Goal: Communication & Community: Answer question/provide support

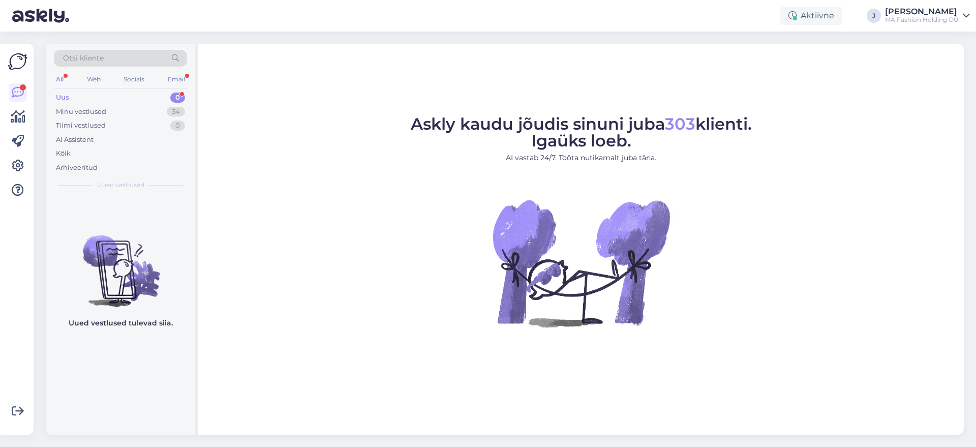
click at [160, 95] on div "Uus 0" at bounding box center [120, 97] width 133 height 14
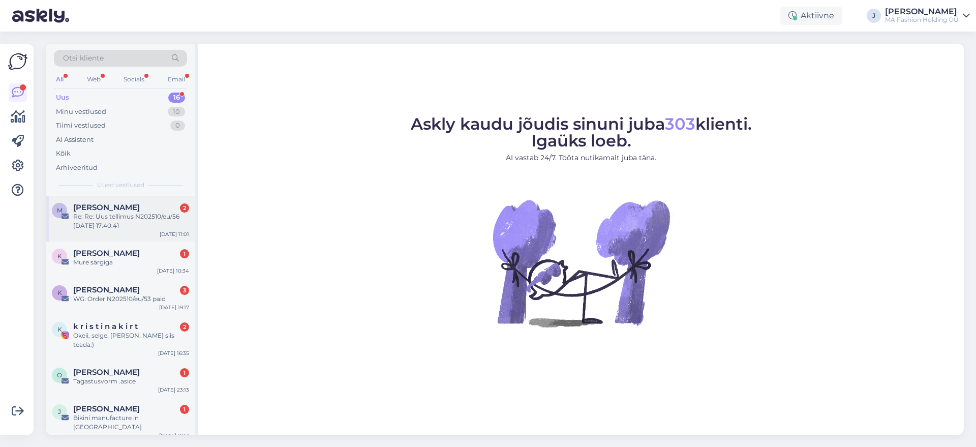
click at [154, 200] on div "M [PERSON_NAME] 2 Re: Re: Uus tellimus N202510/eu/56 [DATE] 17:40:41 [DATE] 11:…" at bounding box center [120, 219] width 149 height 46
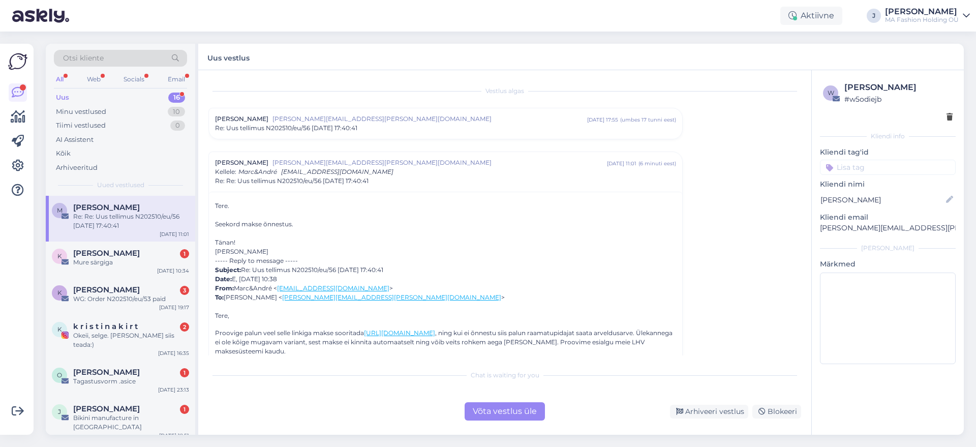
click at [500, 419] on div "Võta vestlus üle" at bounding box center [504, 411] width 80 height 18
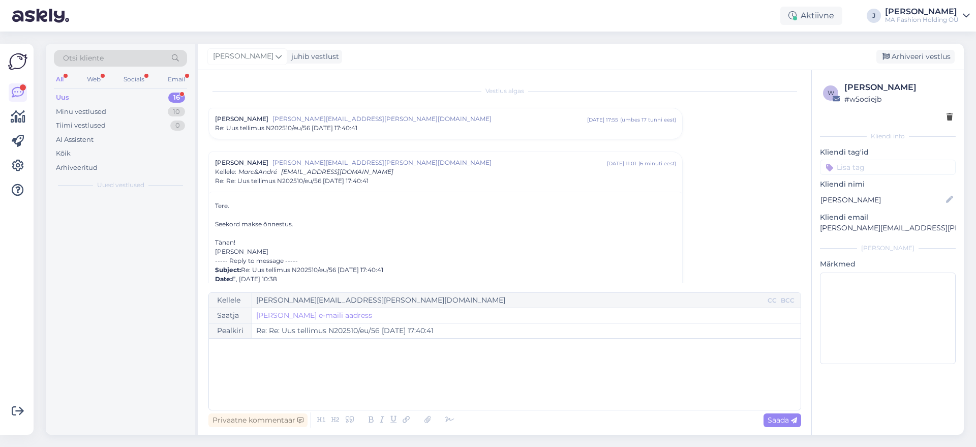
scroll to position [71, 0]
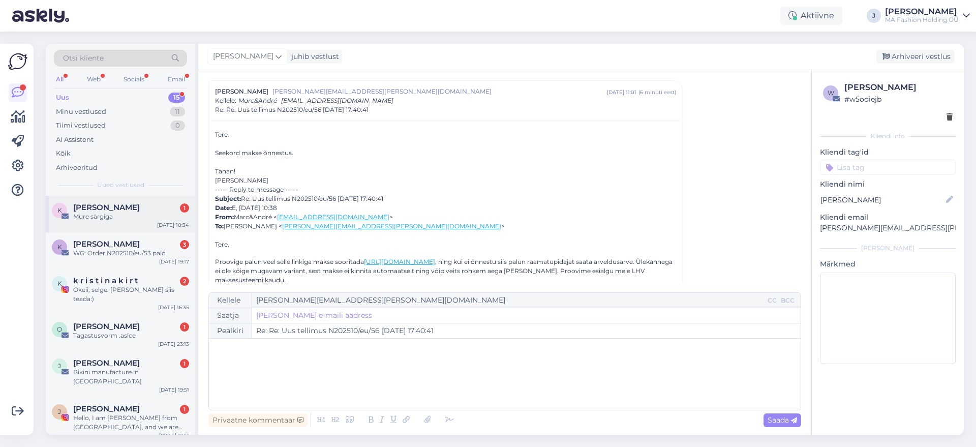
click at [120, 215] on div "Mure särgiga" at bounding box center [131, 216] width 116 height 9
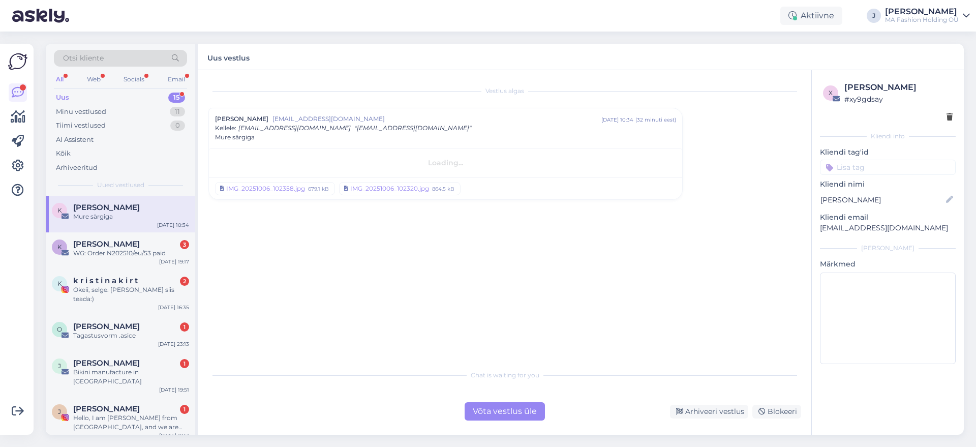
scroll to position [0, 0]
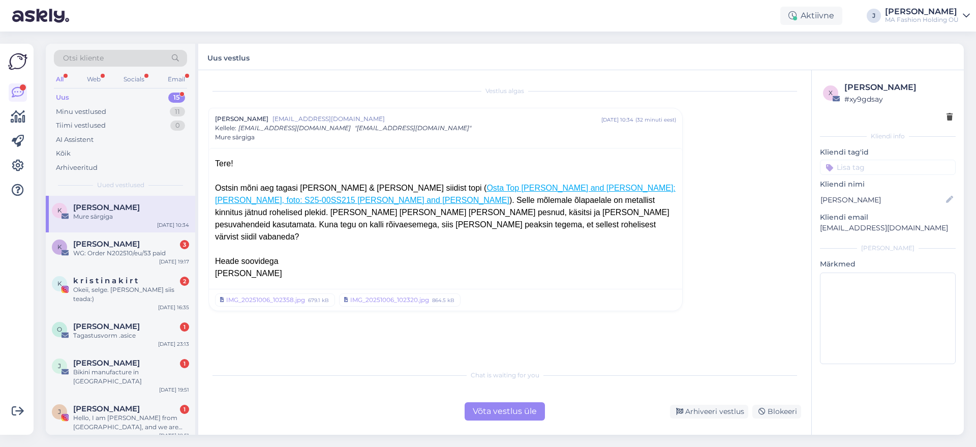
click at [498, 403] on div "Võta vestlus üle" at bounding box center [504, 411] width 80 height 18
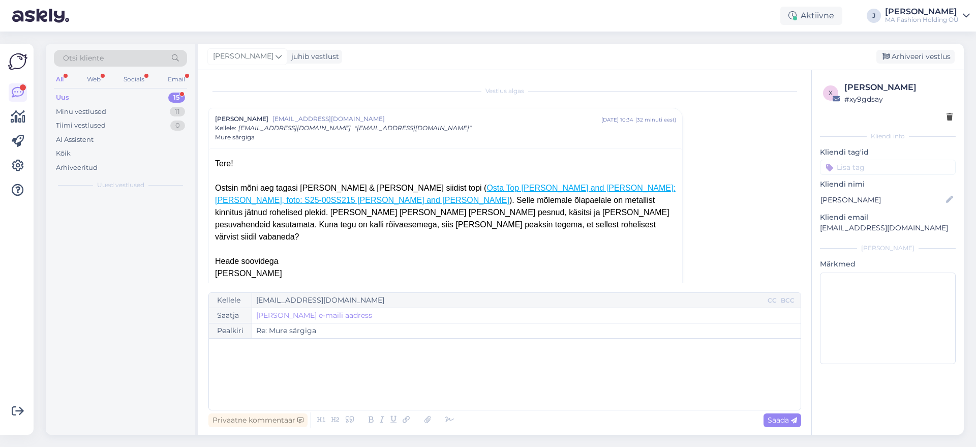
scroll to position [10, 0]
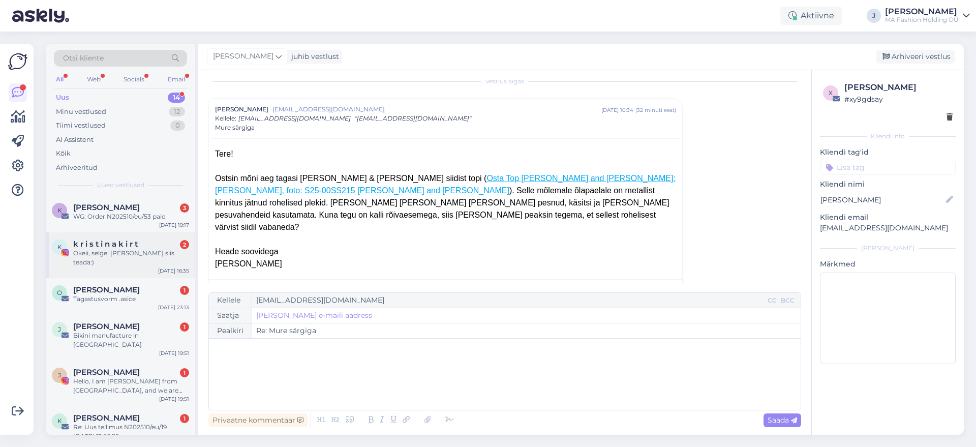
click at [110, 243] on span "k r i s t i n a k i r t" at bounding box center [105, 243] width 65 height 9
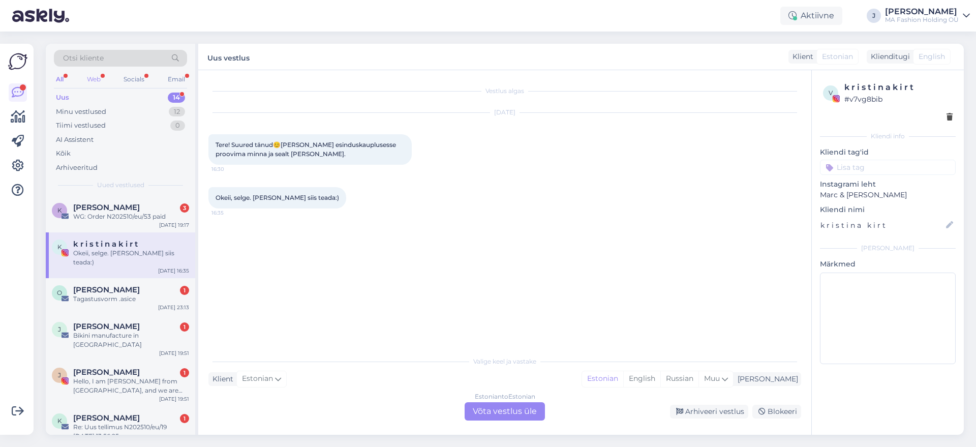
click at [94, 76] on div "Web" at bounding box center [94, 79] width 18 height 13
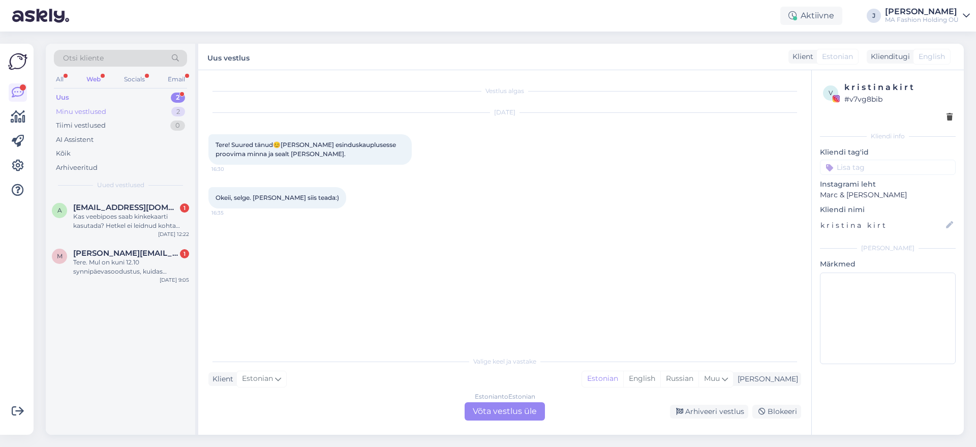
click at [138, 107] on div "Minu vestlused 2" at bounding box center [120, 112] width 133 height 14
click at [126, 95] on div "Uus 2" at bounding box center [120, 97] width 133 height 14
click at [134, 272] on div "Tere. Mul on kuni 12.10 synnipäevasoodustus, kuidas [PERSON_NAME] kasutada? [PE…" at bounding box center [131, 267] width 116 height 18
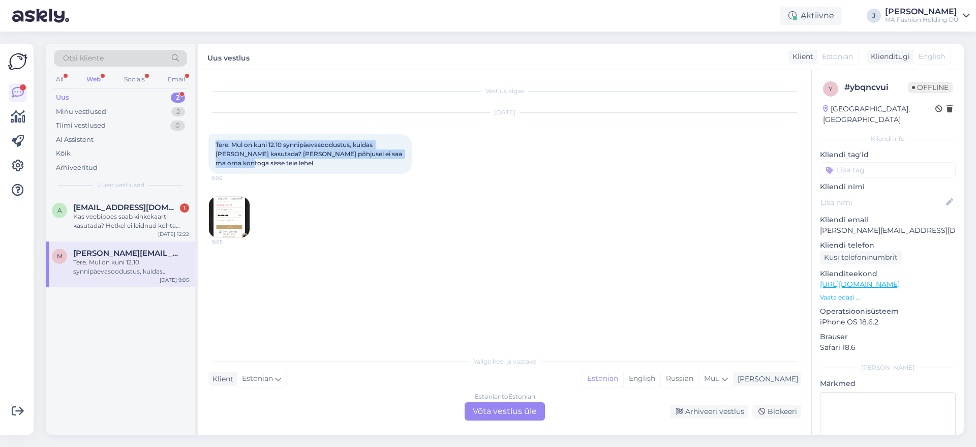
drag, startPoint x: 408, startPoint y: 156, endPoint x: 216, endPoint y: 147, distance: 191.8
click at [203, 140] on div "Vestlus algas [DATE] Tere. Mul on kuni 12.10 synnipäevasoodustus, kuidas [PERSO…" at bounding box center [504, 252] width 613 height 364
click at [237, 162] on span "Tere. Mul on kuni 12.10 synnipäevasoodustus, kuidas [PERSON_NAME] kasutada? [PE…" at bounding box center [309, 154] width 188 height 26
drag, startPoint x: 234, startPoint y: 161, endPoint x: 211, endPoint y: 132, distance: 36.8
click at [211, 132] on div "[DATE] Tere. Mul on kuni 12.10 synnipäevasoodustus, kuidas [PERSON_NAME] kasuta…" at bounding box center [504, 175] width 593 height 147
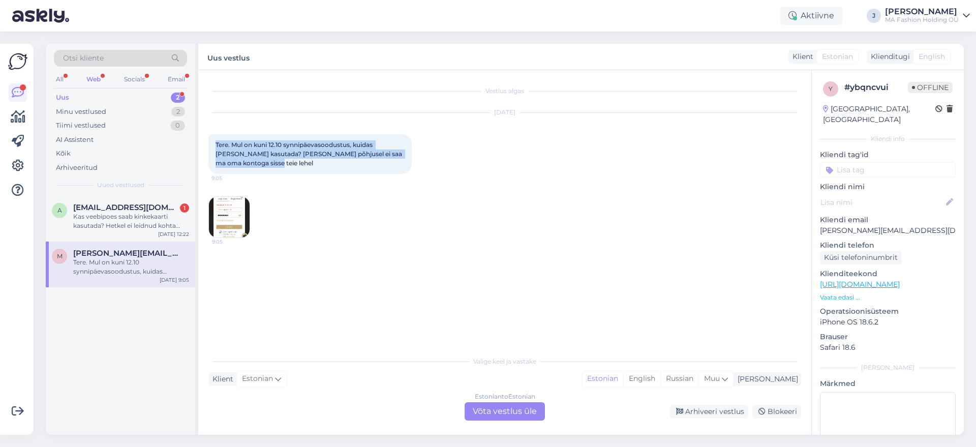
click at [230, 163] on span "Tere. Mul on kuni 12.10 synnipäevasoodustus, kuidas [PERSON_NAME] kasutada? [PE…" at bounding box center [309, 154] width 188 height 26
click at [229, 233] on img at bounding box center [229, 217] width 41 height 41
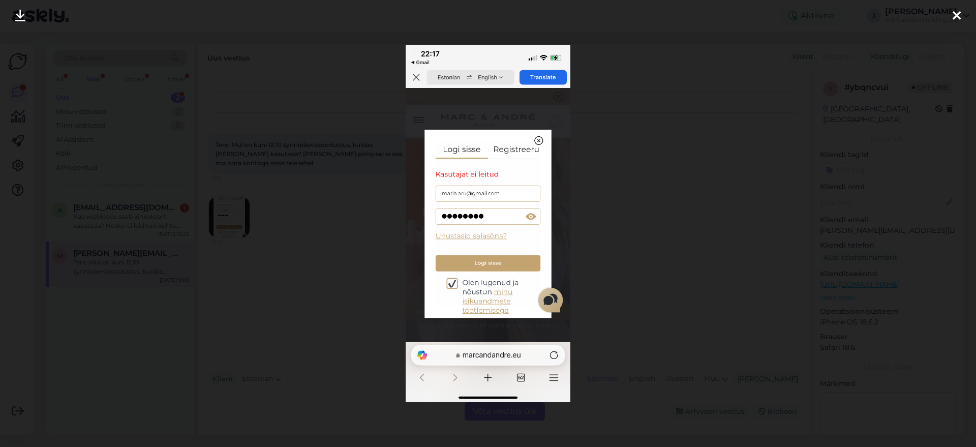
click at [672, 242] on div at bounding box center [488, 223] width 976 height 447
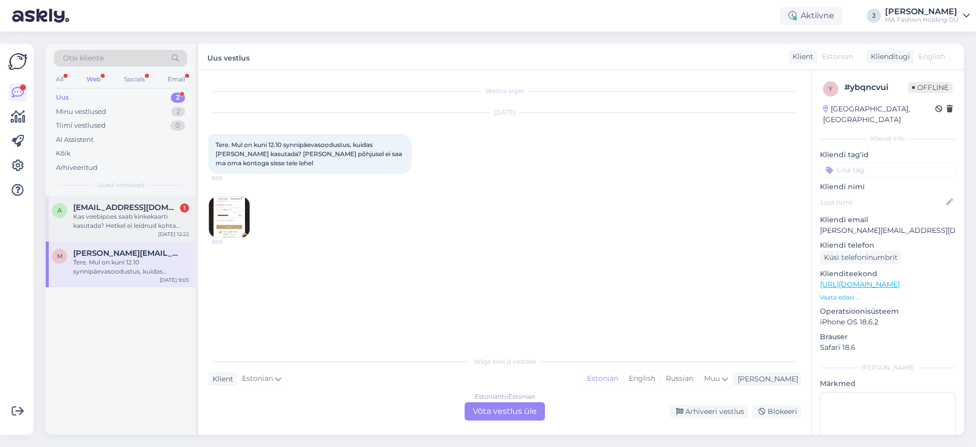
click at [116, 220] on div "Kas veebipoes saab kinkekaarti kasutada? Hetkel ei leidnud kohta [PERSON_NAME] …" at bounding box center [131, 221] width 116 height 18
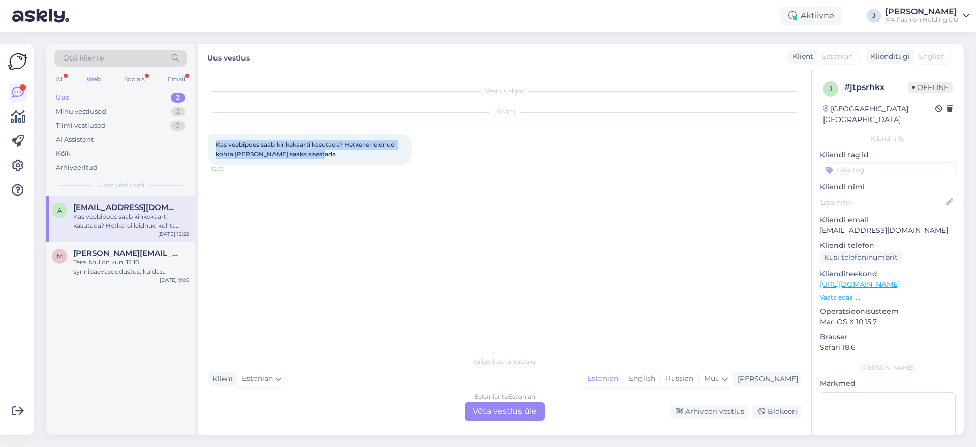
drag, startPoint x: 325, startPoint y: 156, endPoint x: 202, endPoint y: 144, distance: 123.6
click at [202, 144] on div "Vestlus algas [DATE] Kas veebipoes saab kinkekaarti kasutada? Hetkel ei leidnud…" at bounding box center [504, 252] width 613 height 364
click at [488, 409] on div "Estonian to Estonian Võta vestlus üle" at bounding box center [504, 411] width 80 height 18
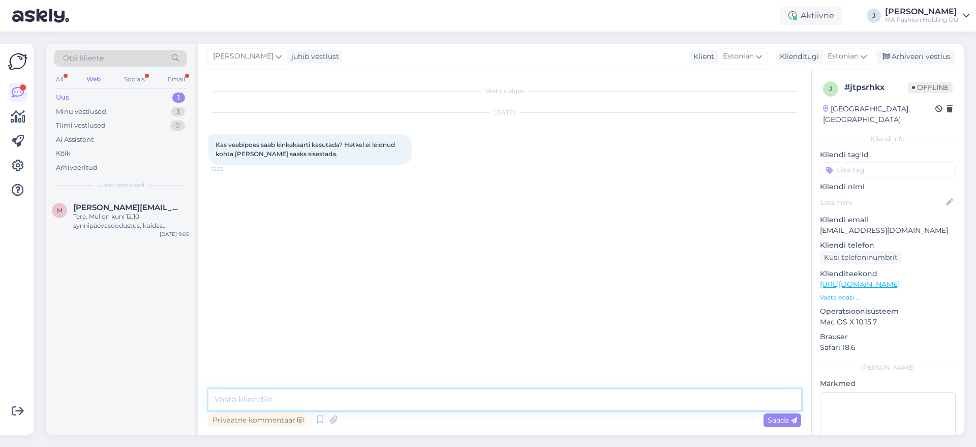
click at [491, 401] on textarea at bounding box center [504, 399] width 593 height 21
type textarea "Tere, kinkekaarti saab kasutada ainult meie esinduspoodides Viru keskuses ja Ül…"
click at [780, 421] on span "Saada" at bounding box center [781, 419] width 29 height 9
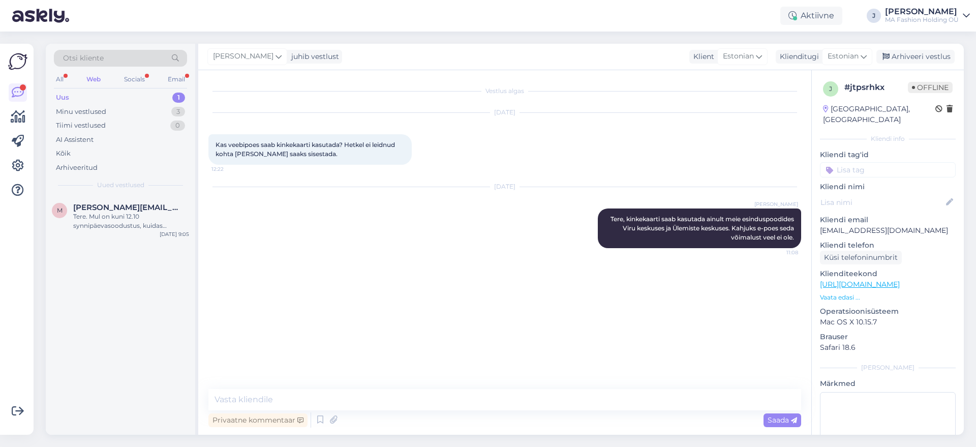
click at [150, 83] on div "All Web Socials Email" at bounding box center [120, 81] width 133 height 16
click at [147, 79] on div "All Web Socials Email" at bounding box center [120, 81] width 133 height 16
click at [139, 88] on div "All Web Socials Email" at bounding box center [120, 81] width 133 height 16
click at [139, 83] on div "Socials" at bounding box center [134, 79] width 25 height 13
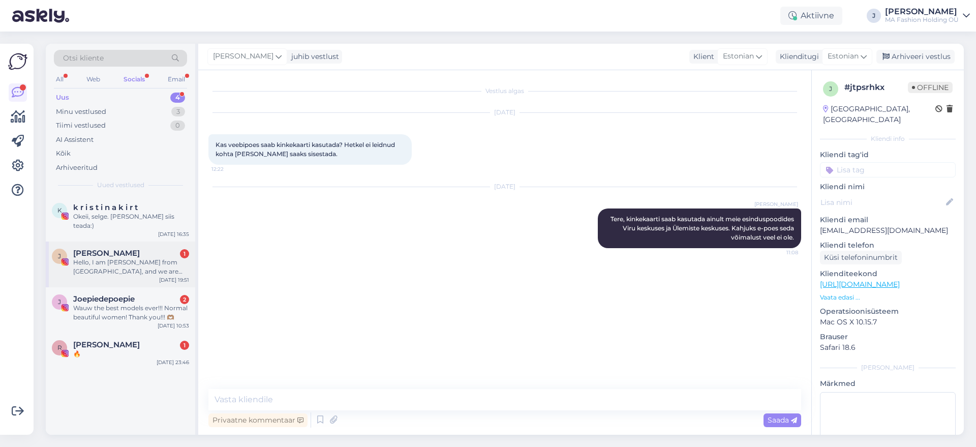
click at [143, 249] on div "[PERSON_NAME] 1" at bounding box center [131, 253] width 116 height 9
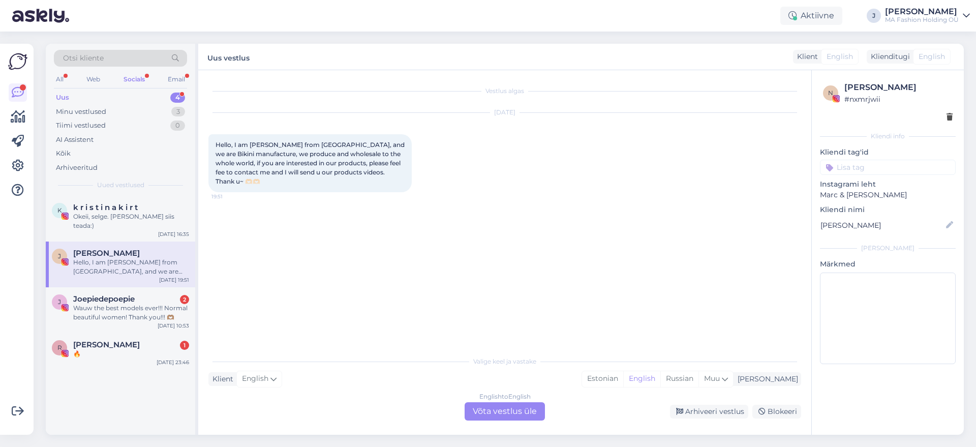
click at [497, 404] on div "English to English Võta vestlus üle" at bounding box center [504, 411] width 80 height 18
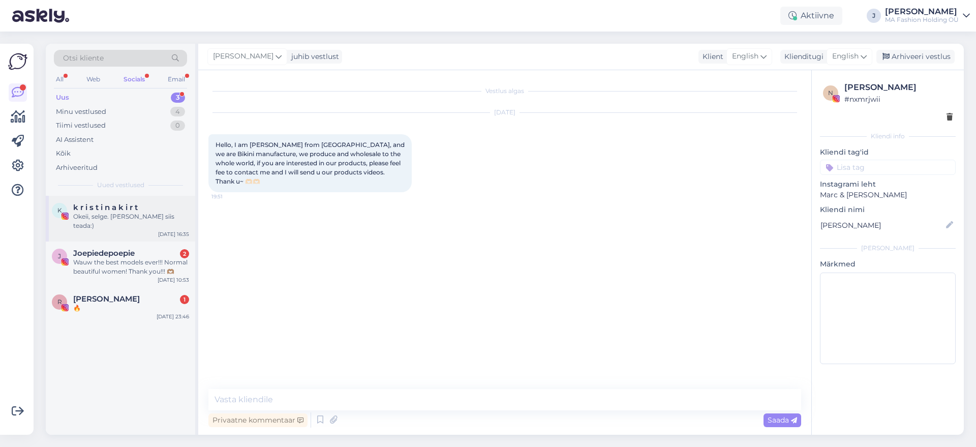
click at [99, 217] on div "Okeii, selge. [PERSON_NAME] siis teada:)" at bounding box center [131, 221] width 116 height 18
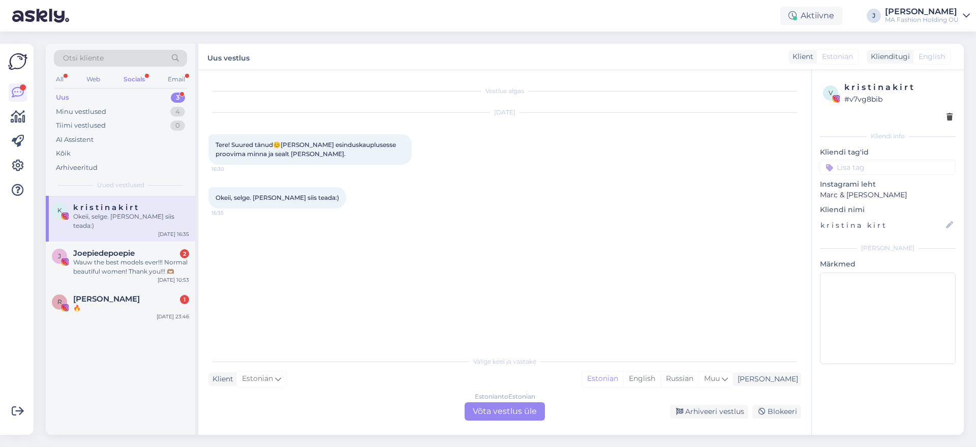
click at [542, 416] on div "Estonian to Estonian Võta vestlus üle" at bounding box center [504, 411] width 80 height 18
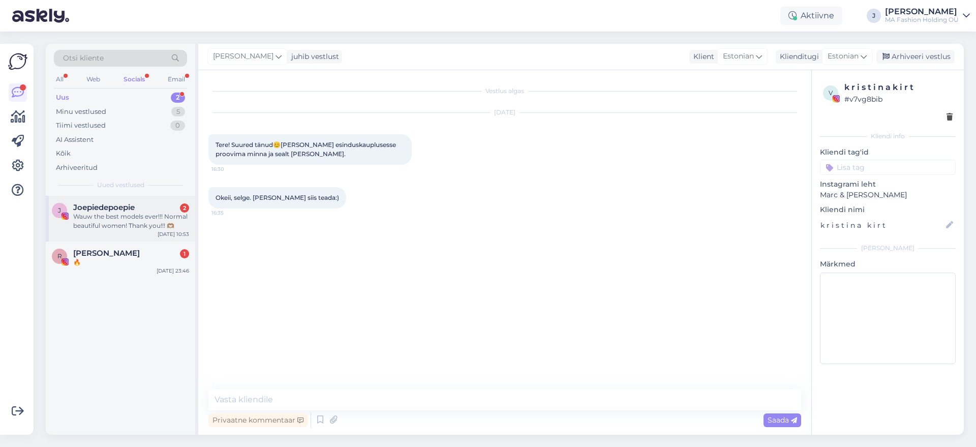
click at [128, 231] on div "[PERSON_NAME] 2 Wauw the best models ever!!! Normal beautiful women! Thank you!…" at bounding box center [120, 219] width 149 height 46
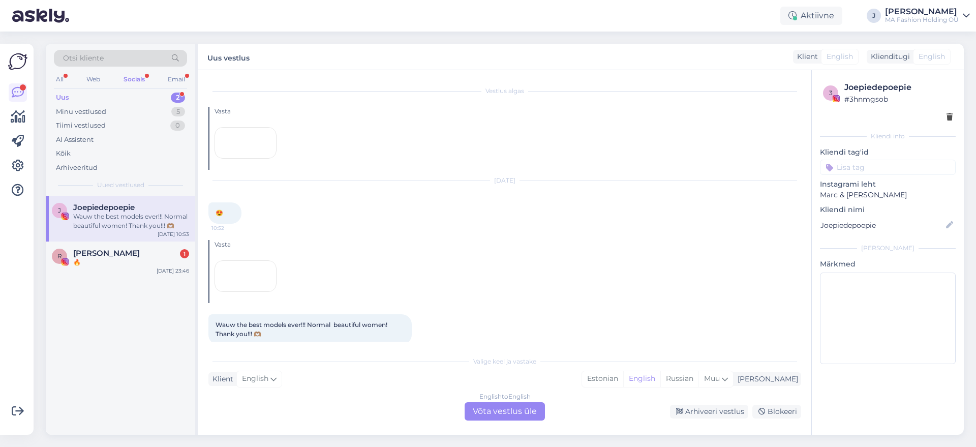
scroll to position [106, 0]
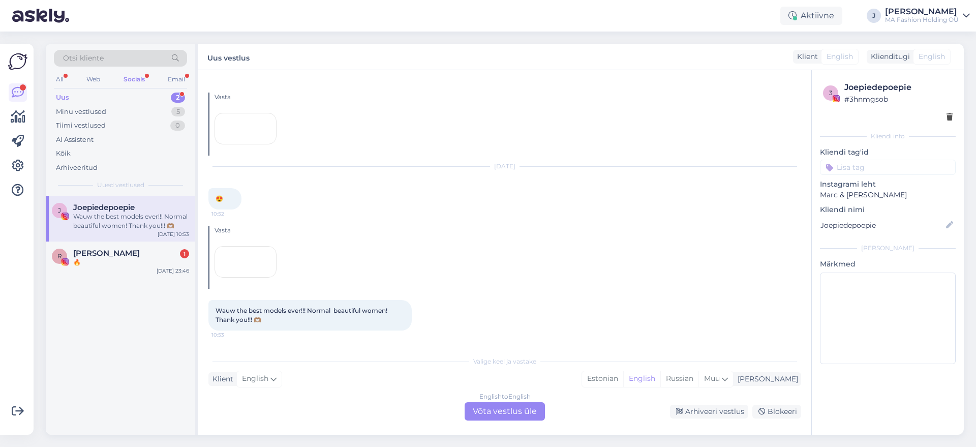
click at [495, 420] on div "English to English Võta vestlus üle" at bounding box center [504, 411] width 80 height 18
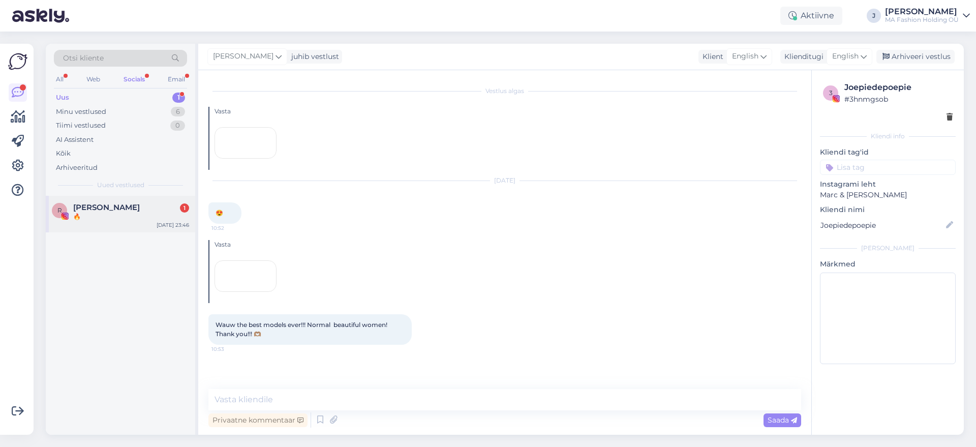
scroll to position [98, 0]
click at [132, 202] on div "R [PERSON_NAME] 1 🔥 [DATE] 23:46" at bounding box center [120, 214] width 149 height 37
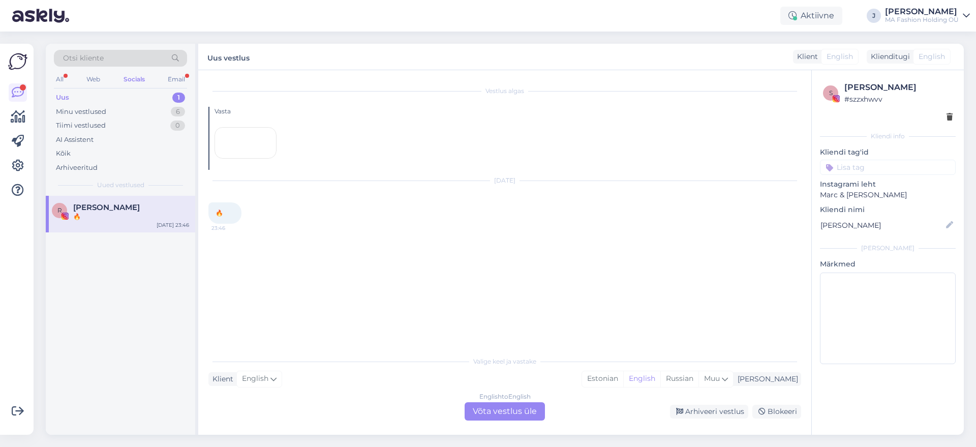
click at [522, 410] on div "English to English Võta vestlus üle" at bounding box center [504, 411] width 80 height 18
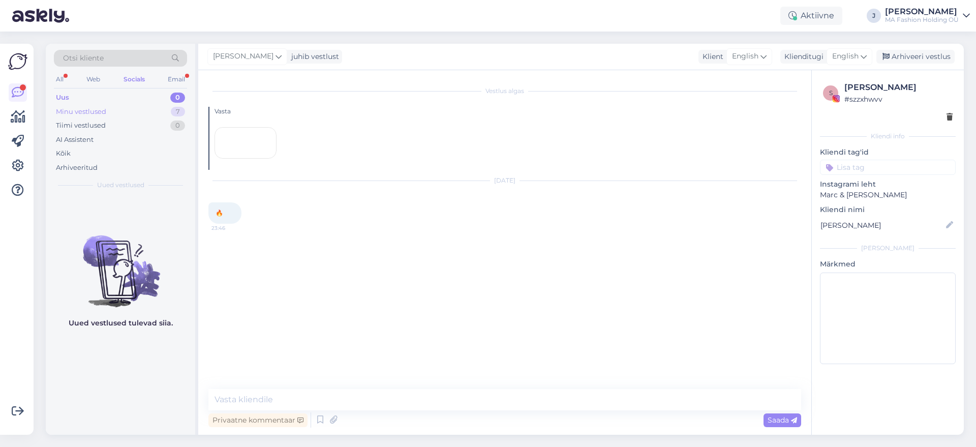
click at [152, 113] on div "Minu vestlused 7" at bounding box center [120, 112] width 133 height 14
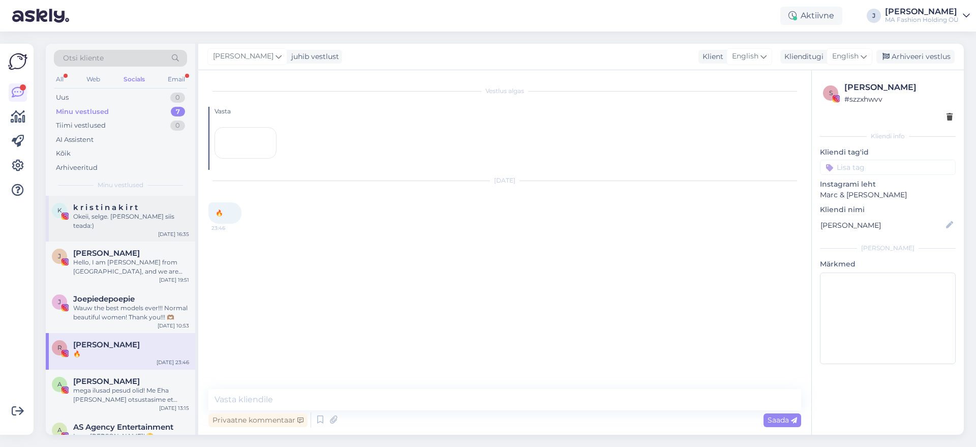
click at [132, 214] on div "Okeii, selge. [PERSON_NAME] siis teada:)" at bounding box center [131, 221] width 116 height 18
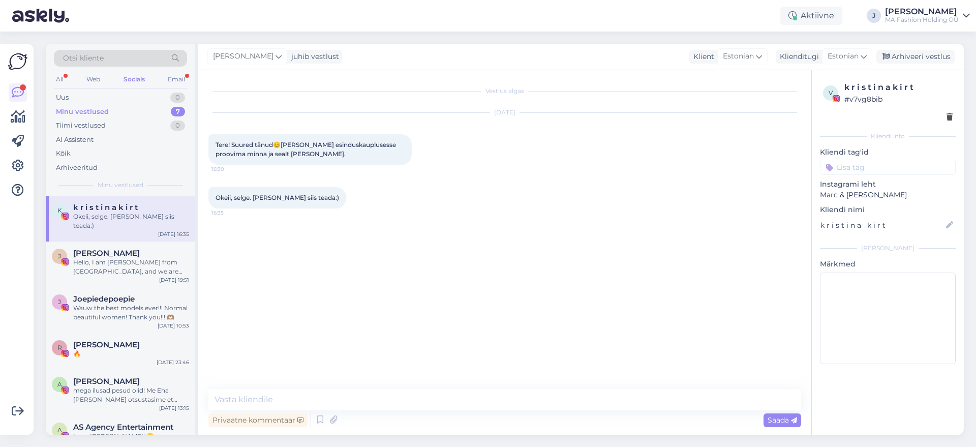
click at [169, 66] on div "Otsi kliente" at bounding box center [120, 58] width 133 height 17
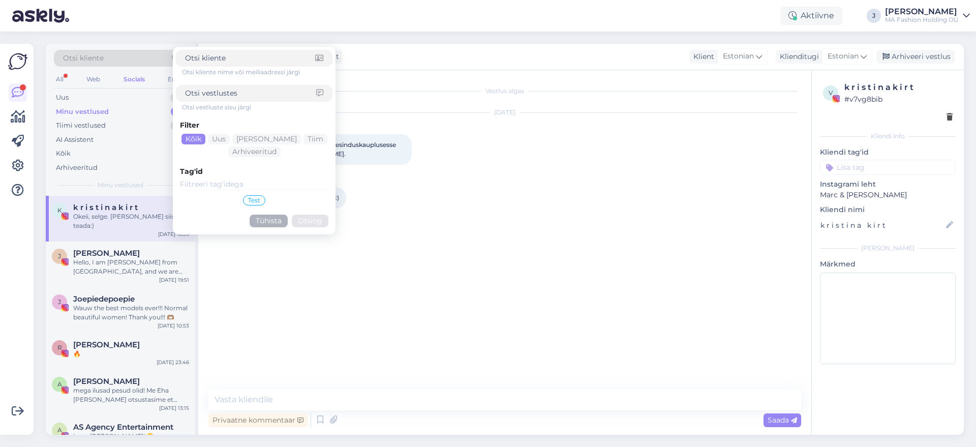
click at [173, 69] on form "Otsi kliente nime või meiliaadressi järgi Otsi vestluste sisu järgi Filter Kõik…" at bounding box center [254, 141] width 163 height 188
click at [168, 74] on div "Email" at bounding box center [176, 79] width 21 height 13
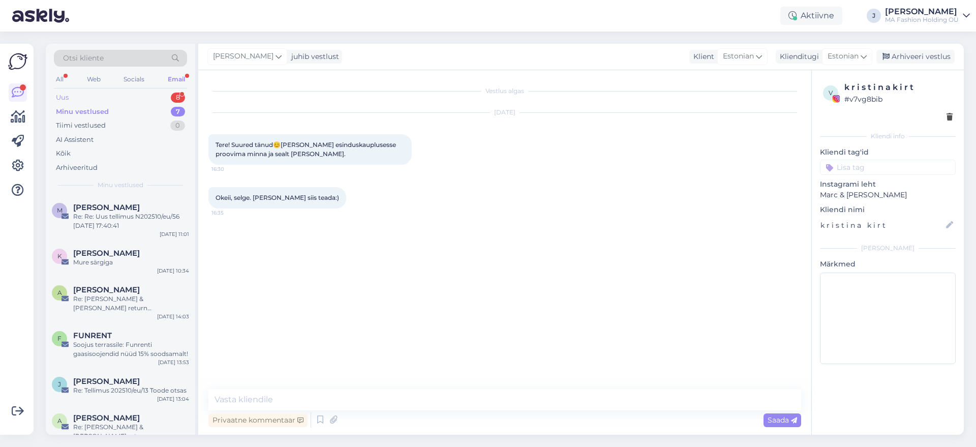
click at [119, 97] on div "Uus 8" at bounding box center [120, 97] width 133 height 14
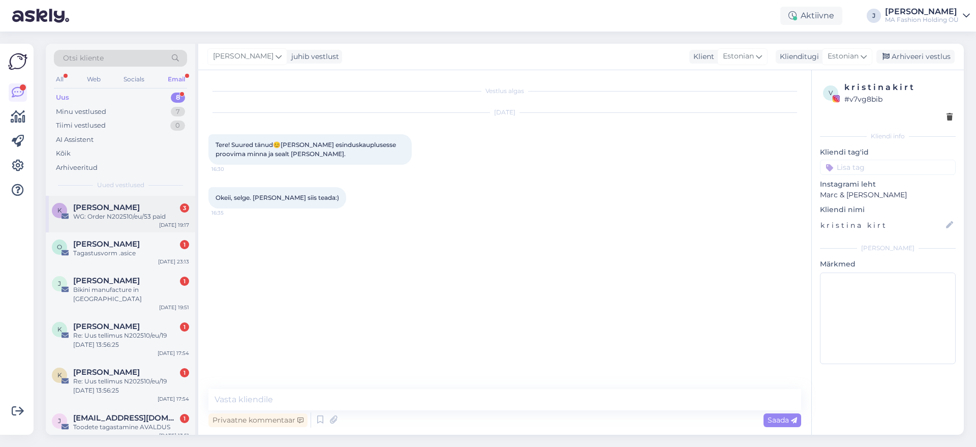
click at [135, 215] on div "WG: Order N202510/eu/53 paid" at bounding box center [131, 216] width 116 height 9
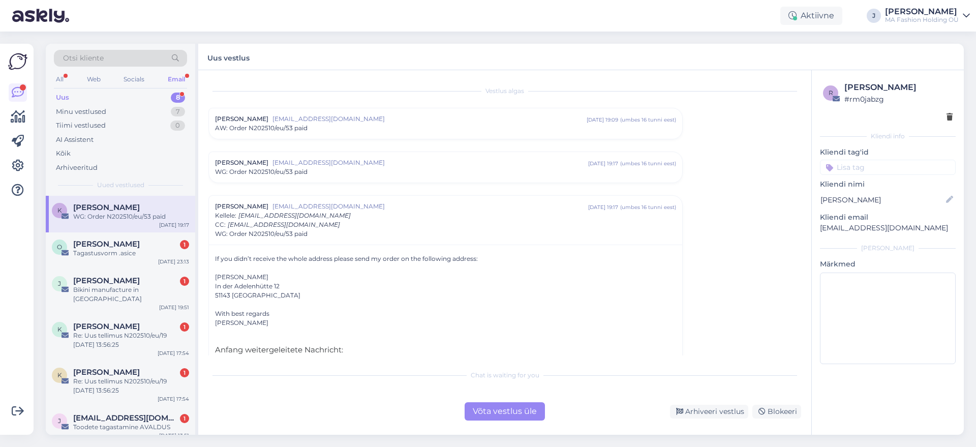
click at [532, 404] on div "Võta vestlus üle" at bounding box center [504, 411] width 80 height 18
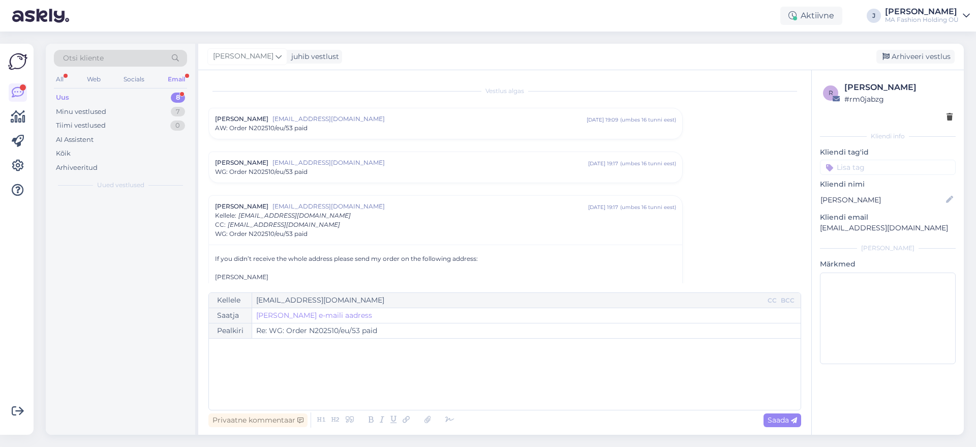
scroll to position [115, 0]
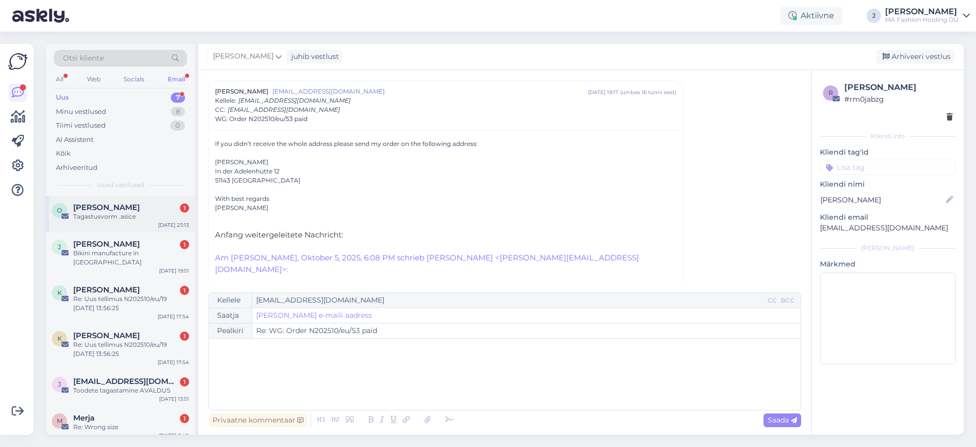
click at [148, 214] on div "Tagastusvorm .asice" at bounding box center [131, 216] width 116 height 9
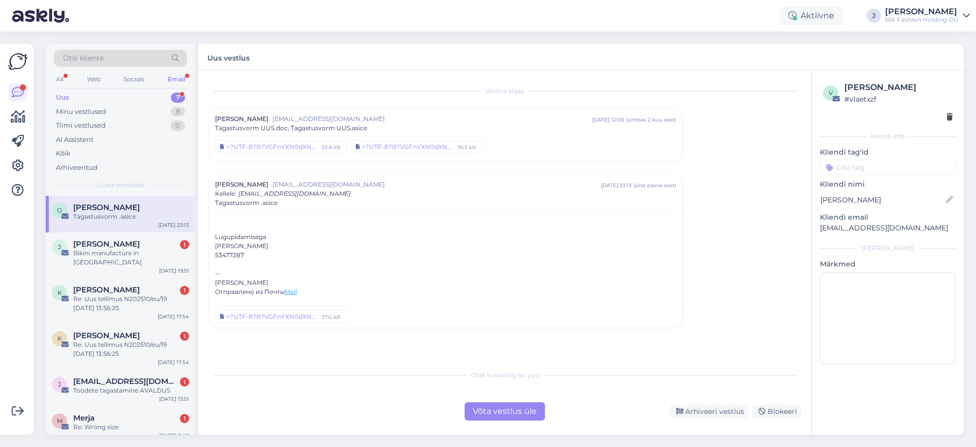
click at [486, 401] on div "Chat is waiting for you Võta vestlus üle Arhiveeri vestlus Blokeeri" at bounding box center [504, 392] width 593 height 56
click at [493, 412] on div "Võta vestlus üle" at bounding box center [504, 411] width 80 height 18
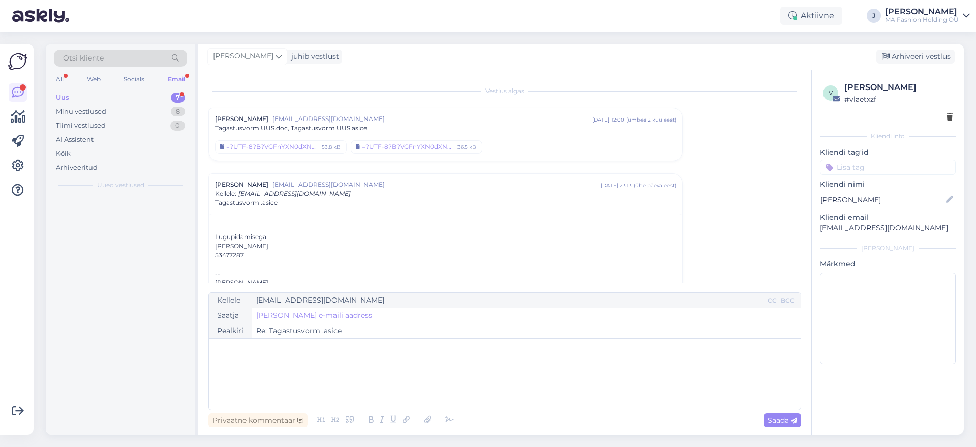
scroll to position [51, 0]
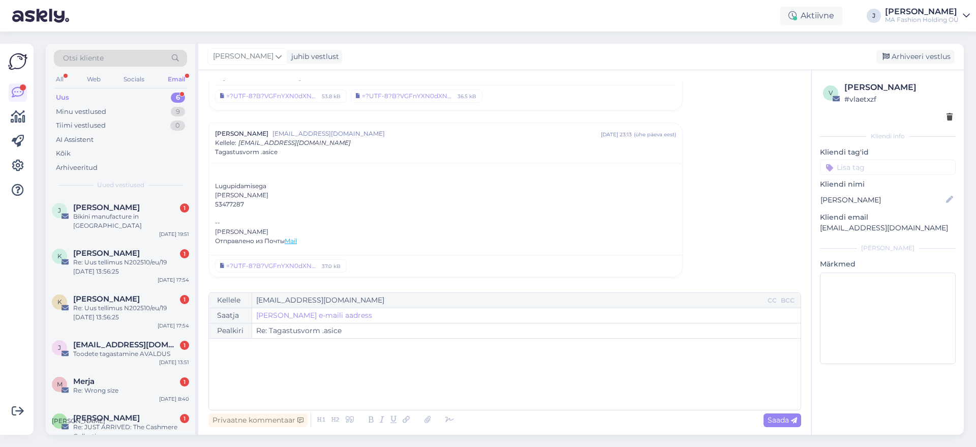
click at [80, 193] on div "Otsi kliente All Web Socials Email Uus 6 Minu vestlused 9 Tiimi vestlused 0 AI …" at bounding box center [120, 120] width 149 height 152
click at [119, 216] on div "Bikini manufacture in [GEOGRAPHIC_DATA]" at bounding box center [131, 221] width 116 height 18
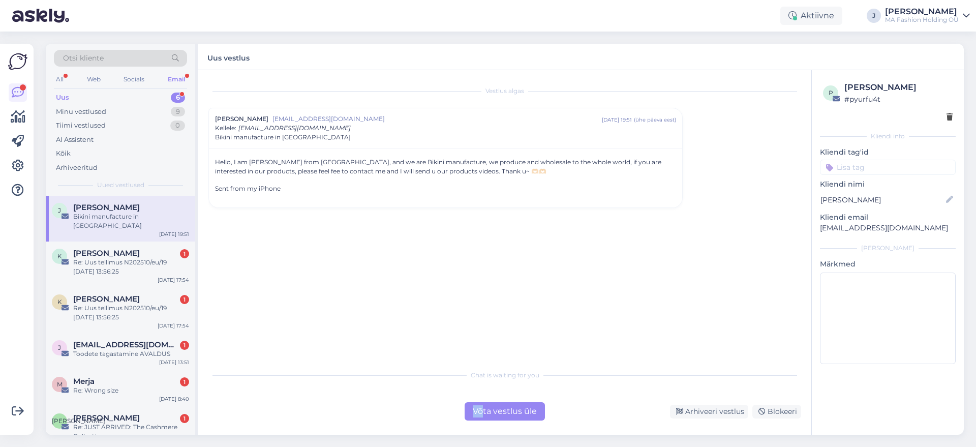
click at [481, 407] on div "Võta vestlus üle" at bounding box center [504, 411] width 80 height 18
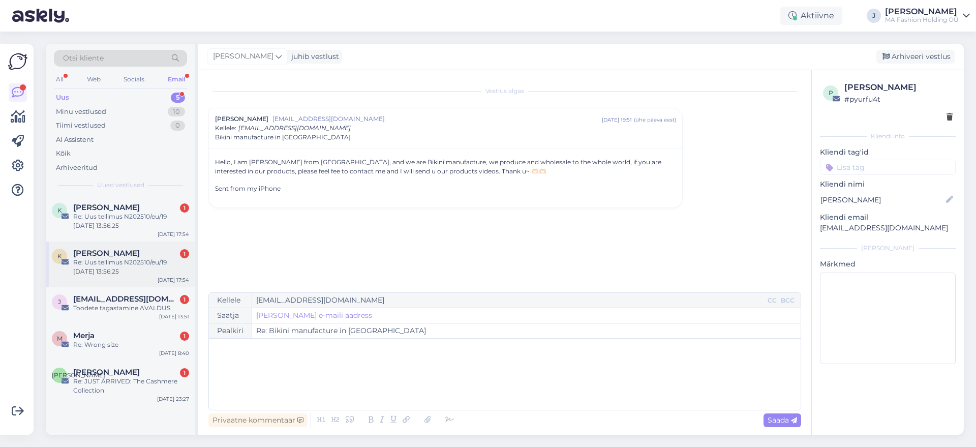
click at [90, 251] on span "[PERSON_NAME]" at bounding box center [106, 253] width 67 height 9
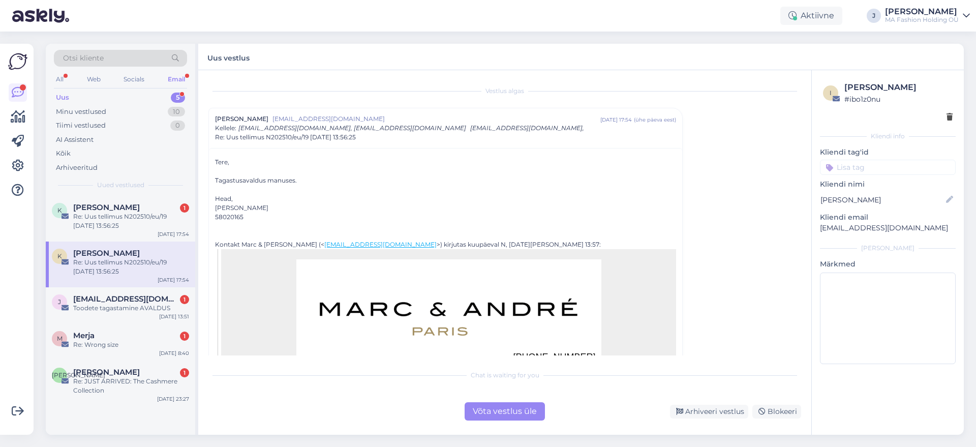
click at [475, 390] on div "Chat is waiting for you Võta vestlus üle Arhiveeri vestlus Blokeeri" at bounding box center [504, 392] width 593 height 56
click at [497, 403] on div "Võta vestlus üle" at bounding box center [504, 411] width 80 height 18
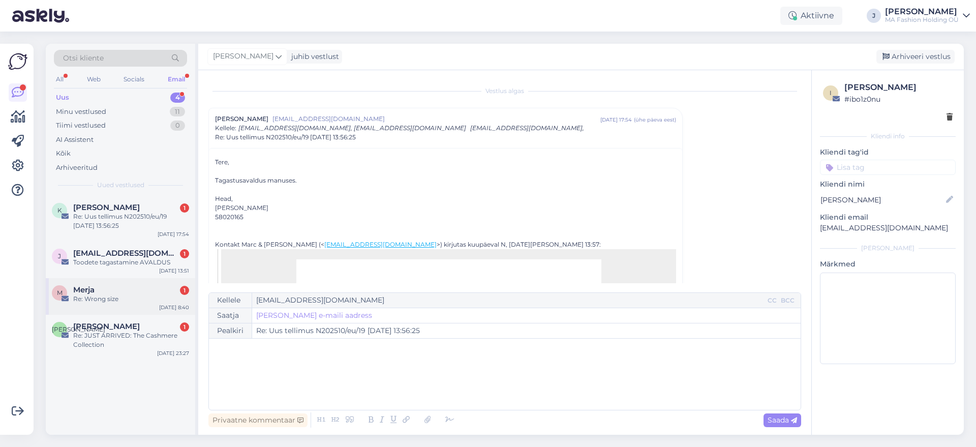
scroll to position [27, 0]
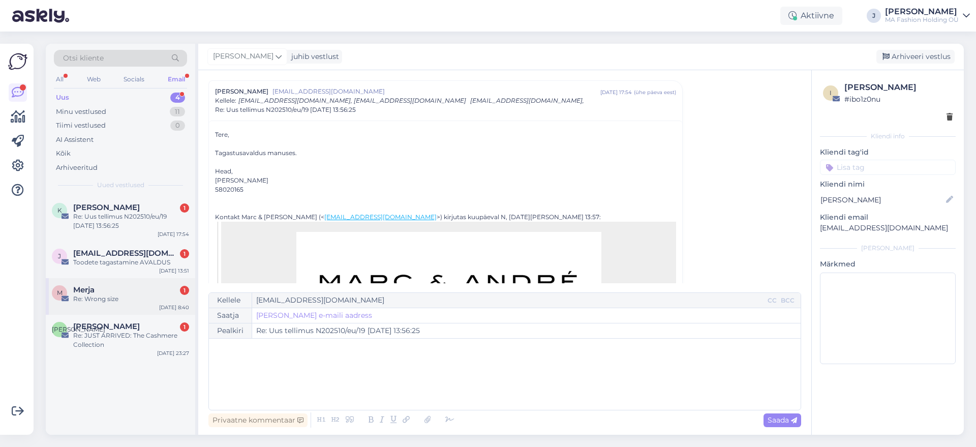
click at [111, 291] on div "Merja 1" at bounding box center [131, 289] width 116 height 9
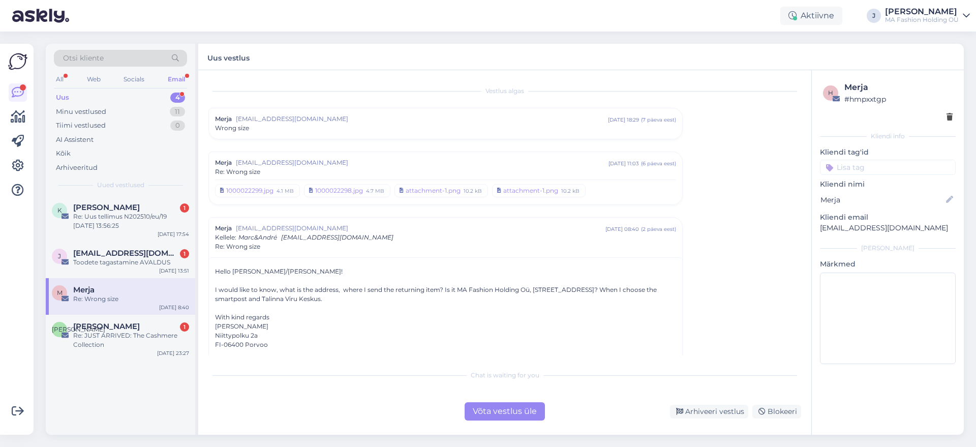
click at [477, 417] on div "Võta vestlus üle" at bounding box center [504, 411] width 80 height 18
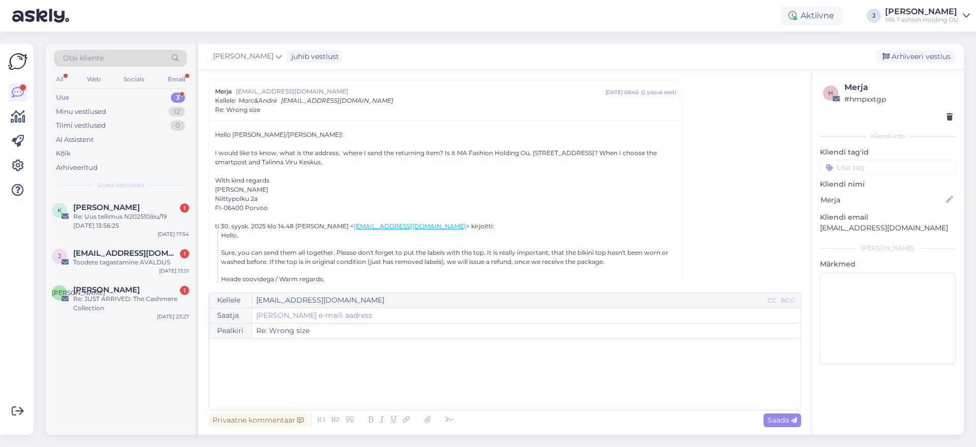
click at [44, 283] on div "Otsi kliente All Web Socials Email Uus 3 Minu vestlused 12 Tiimi vestlused 0 AI…" at bounding box center [508, 239] width 936 height 415
click at [83, 284] on div "Ю [PERSON_NAME] 1 Re: JUST ARRIVED: The Cashmere Collection [DATE] 23:27" at bounding box center [120, 301] width 149 height 46
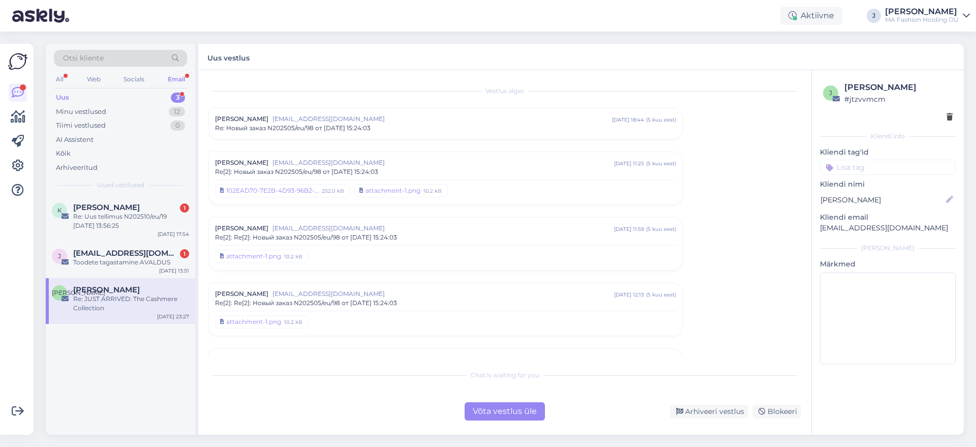
scroll to position [2036, 0]
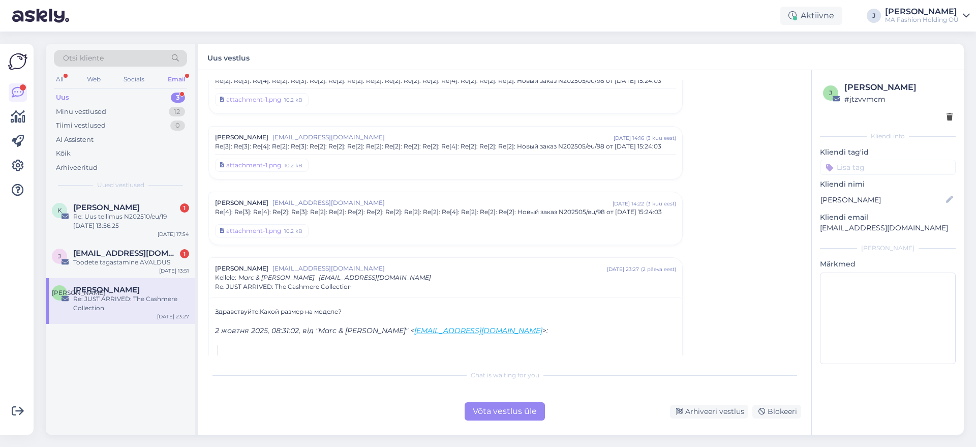
click at [496, 427] on div "Vestlus algas Юлiя Василенко [EMAIL_ADDRESS][DOMAIN_NAME] [DATE] 18:44 ( 5 kuu …" at bounding box center [504, 252] width 613 height 364
click at [501, 414] on div "Võta vestlus üle" at bounding box center [504, 411] width 80 height 18
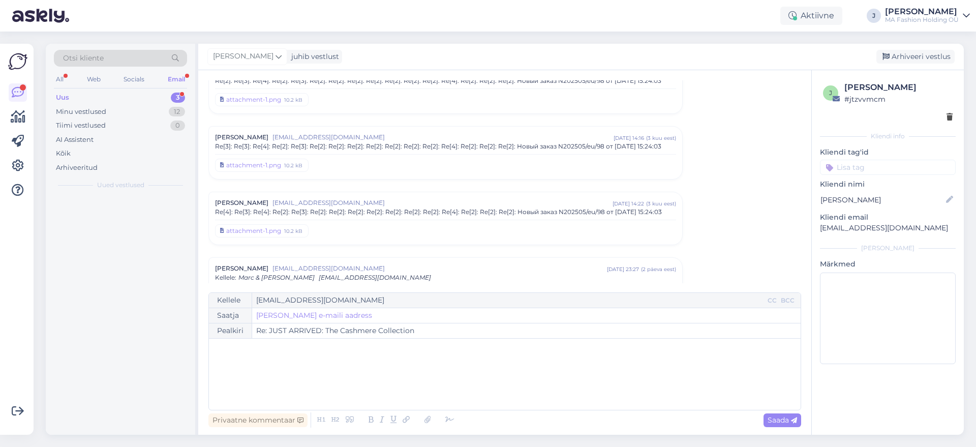
scroll to position [2213, 0]
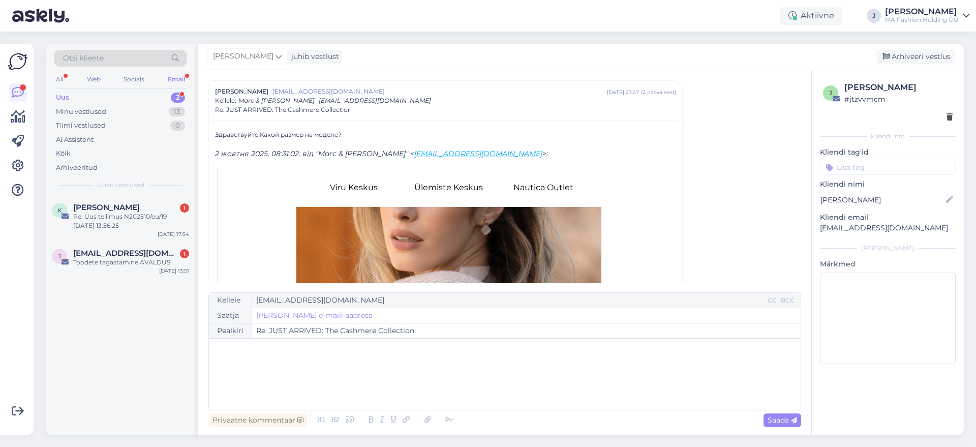
drag, startPoint x: 123, startPoint y: 268, endPoint x: 198, endPoint y: 302, distance: 81.9
click at [125, 270] on div "[PERSON_NAME] [PERSON_NAME][EMAIL_ADDRESS][DOMAIN_NAME] 1 Toodete tagastamine A…" at bounding box center [120, 259] width 149 height 37
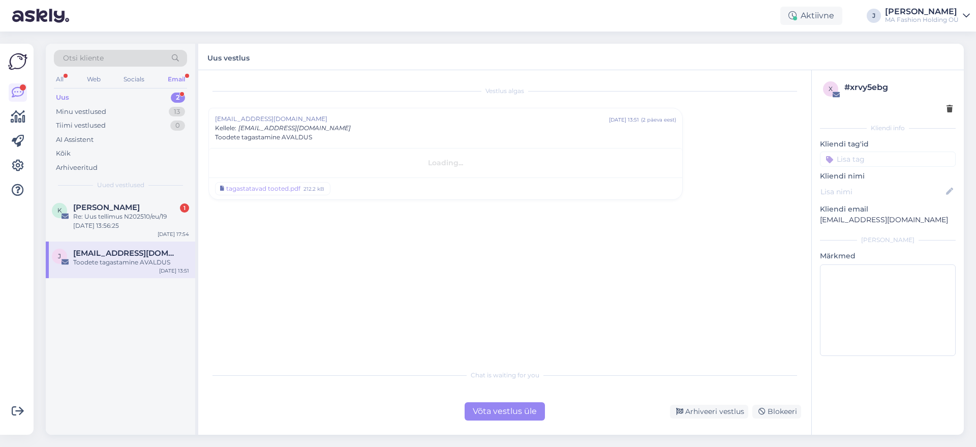
scroll to position [0, 0]
click at [508, 411] on div "Võta vestlus üle" at bounding box center [504, 411] width 80 height 18
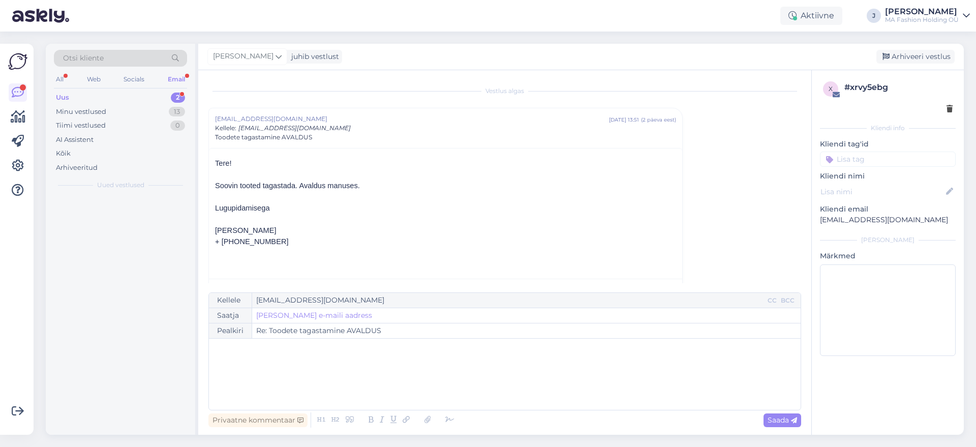
scroll to position [24, 0]
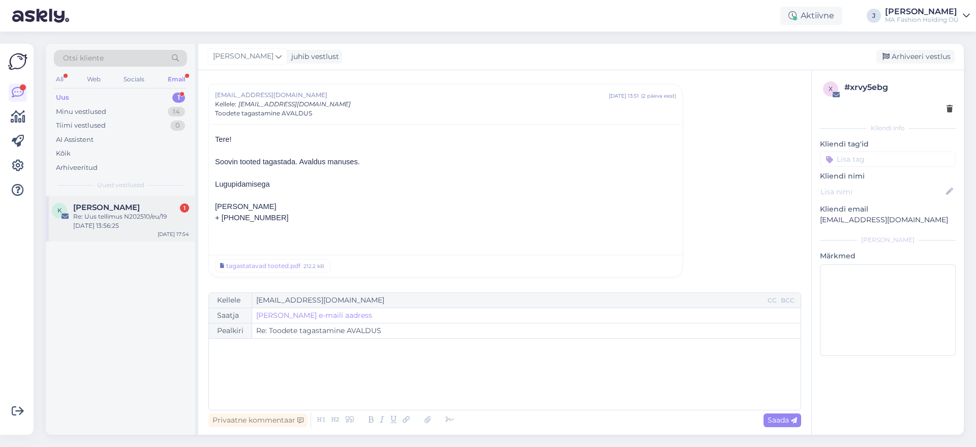
click at [143, 238] on div "K [PERSON_NAME] 1 Re: Uus tellimus N202510/eu/19 [DATE] 13:56:25 [DATE] 17:54" at bounding box center [120, 219] width 149 height 46
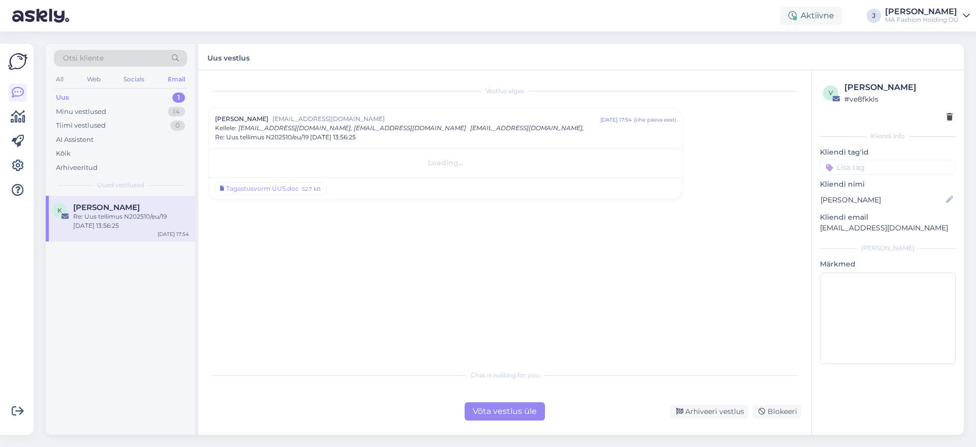
scroll to position [0, 0]
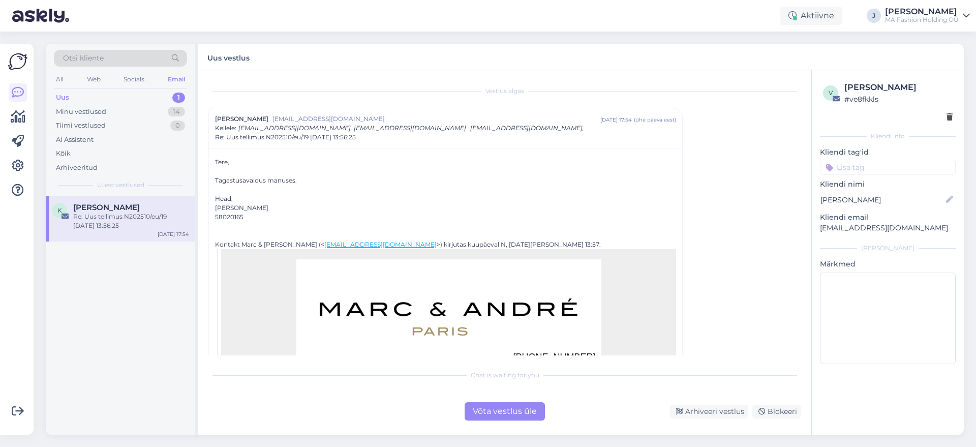
click at [471, 415] on div "Võta vestlus üle" at bounding box center [504, 411] width 80 height 18
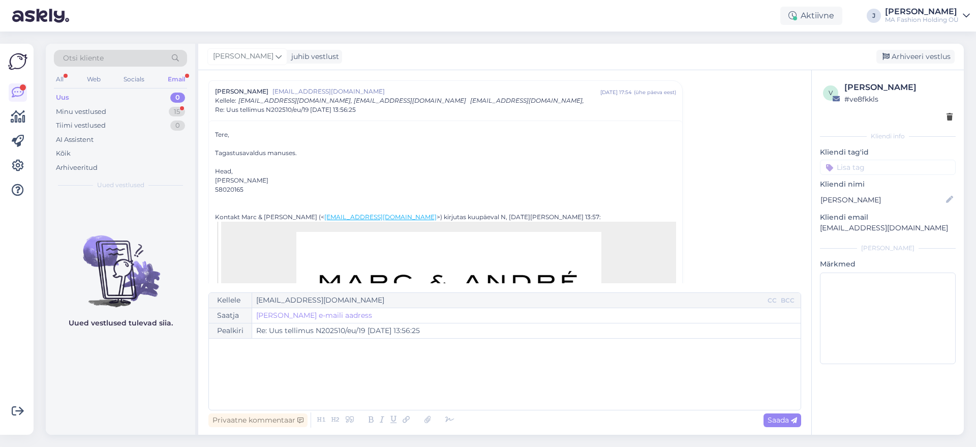
click at [147, 98] on div "Uus 0" at bounding box center [120, 97] width 133 height 14
click at [148, 108] on div "Minu vestlused 15" at bounding box center [120, 112] width 133 height 14
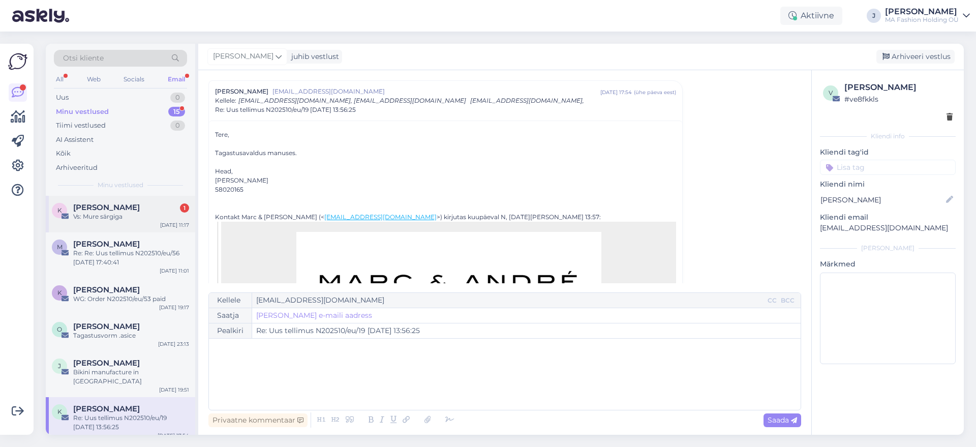
click at [137, 212] on div "Vs: Mure särgiga" at bounding box center [131, 216] width 116 height 9
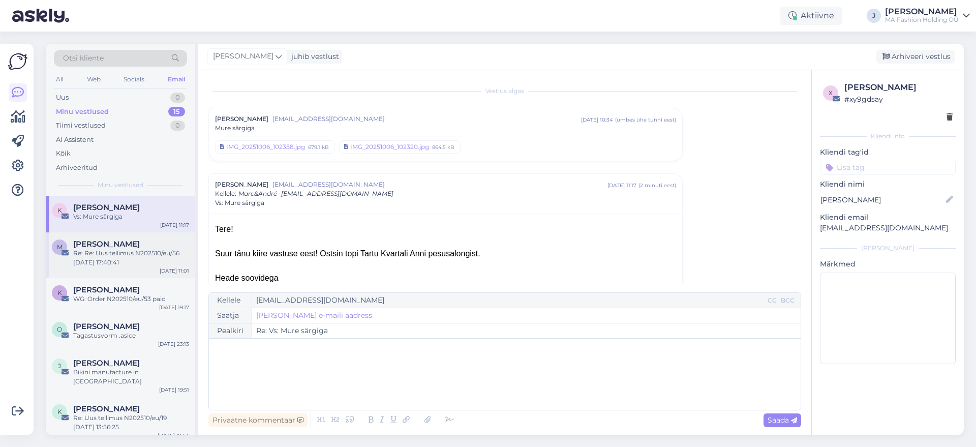
click at [101, 239] on span "[PERSON_NAME]" at bounding box center [106, 243] width 67 height 9
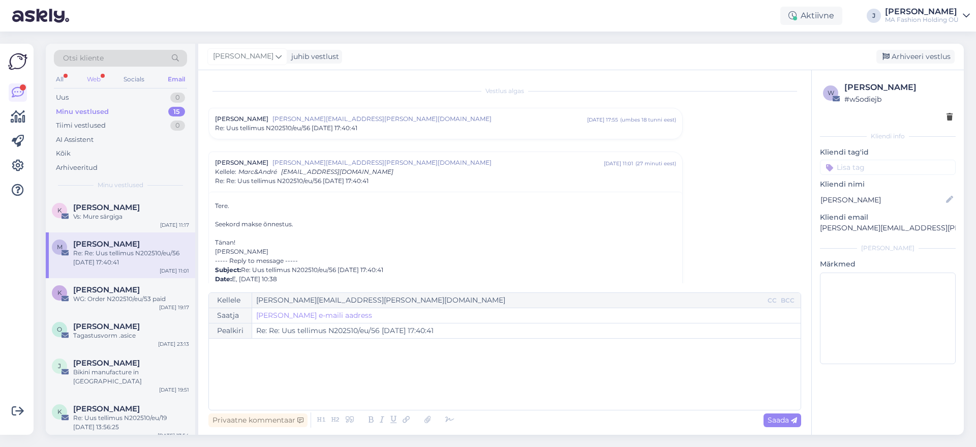
click at [88, 77] on div "Web" at bounding box center [94, 79] width 18 height 13
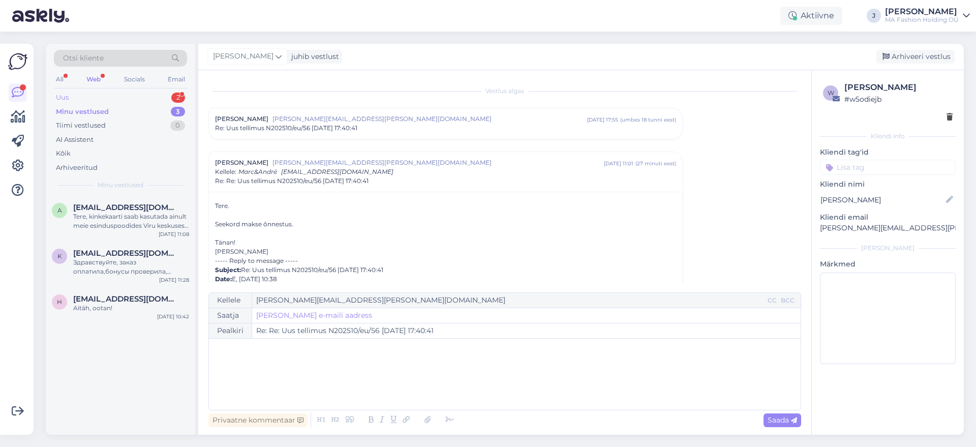
click at [138, 97] on div "Uus 2" at bounding box center [120, 97] width 133 height 14
click at [158, 240] on div "E [EMAIL_ADDRESS][DOMAIN_NAME] 1 Tere! Kas võis olla must pidzaama [PERSON_NAME…" at bounding box center [120, 219] width 149 height 46
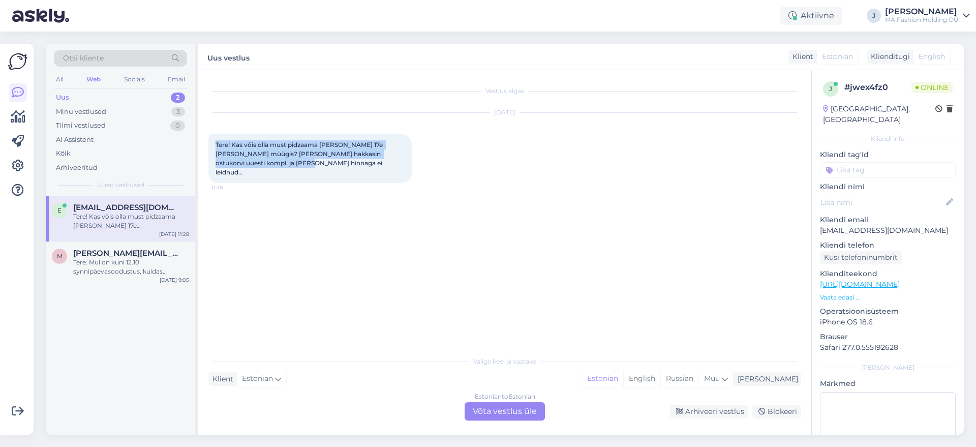
drag, startPoint x: 275, startPoint y: 165, endPoint x: 213, endPoint y: 142, distance: 65.8
click at [213, 142] on div "Tere! Kas võis olla must pidzaama [PERSON_NAME] 17e [PERSON_NAME] müügis? [PERS…" at bounding box center [309, 158] width 203 height 49
click at [309, 152] on span "Tere! Kas võis olla must pidzaama [PERSON_NAME] 17e [PERSON_NAME] müügis? [PERS…" at bounding box center [299, 158] width 169 height 35
drag, startPoint x: 336, startPoint y: 145, endPoint x: 393, endPoint y: 147, distance: 56.4
click at [384, 147] on span "Tere! Kas võis olla must pidzaama [PERSON_NAME] 17e [PERSON_NAME] müügis? [PERS…" at bounding box center [299, 158] width 169 height 35
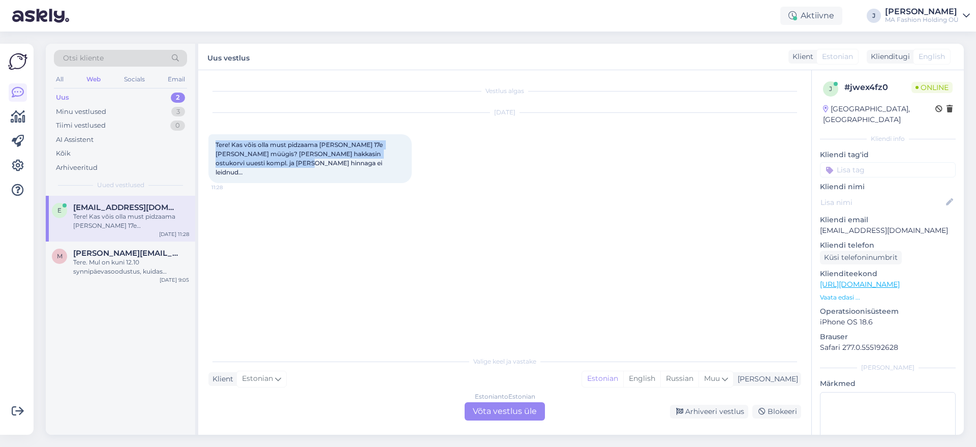
drag, startPoint x: 263, startPoint y: 162, endPoint x: 215, endPoint y: 141, distance: 52.4
click at [215, 141] on div "Tere! Kas võis olla must pidzaama [PERSON_NAME] 17e [PERSON_NAME] müügis? [PERS…" at bounding box center [309, 158] width 203 height 49
click at [246, 152] on span "Tere! Kas võis olla must pidzaama [PERSON_NAME] 17e [PERSON_NAME] müügis? [PERS…" at bounding box center [299, 158] width 169 height 35
drag, startPoint x: 291, startPoint y: 170, endPoint x: 228, endPoint y: 146, distance: 67.4
click at [228, 146] on div "Tere! Kas võis olla must pidzaama [PERSON_NAME] 17e [PERSON_NAME] müügis? [PERS…" at bounding box center [309, 158] width 203 height 49
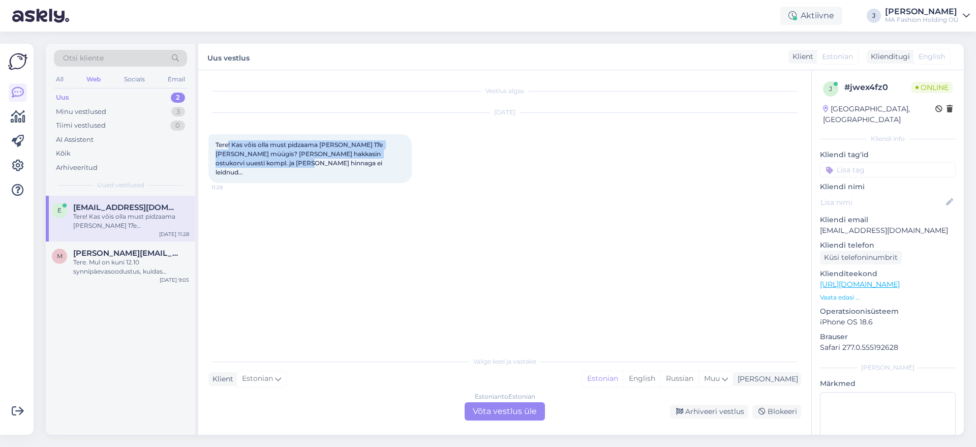
click at [263, 165] on div "Tere! Kas võis olla must pidzaama [PERSON_NAME] 17e [PERSON_NAME] müügis? [PERS…" at bounding box center [309, 158] width 203 height 49
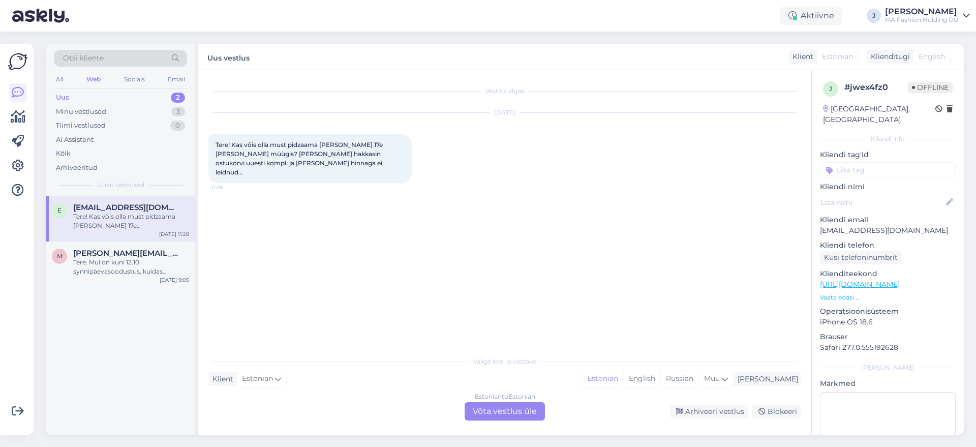
click at [485, 424] on div "Vestlus algas [DATE] Tere! Kas võis olla must pidzaama [PERSON_NAME] 17e [PERSO…" at bounding box center [504, 252] width 613 height 364
click at [488, 414] on div "Estonian to Estonian Võta vestlus üle" at bounding box center [504, 411] width 80 height 18
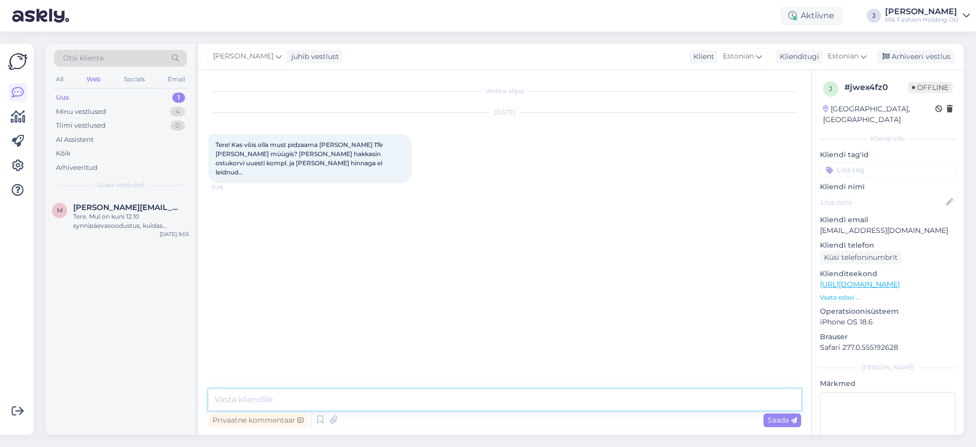
click at [422, 400] on textarea at bounding box center [504, 399] width 593 height 21
paste textarea "[URL][DOMAIN_NAME]"
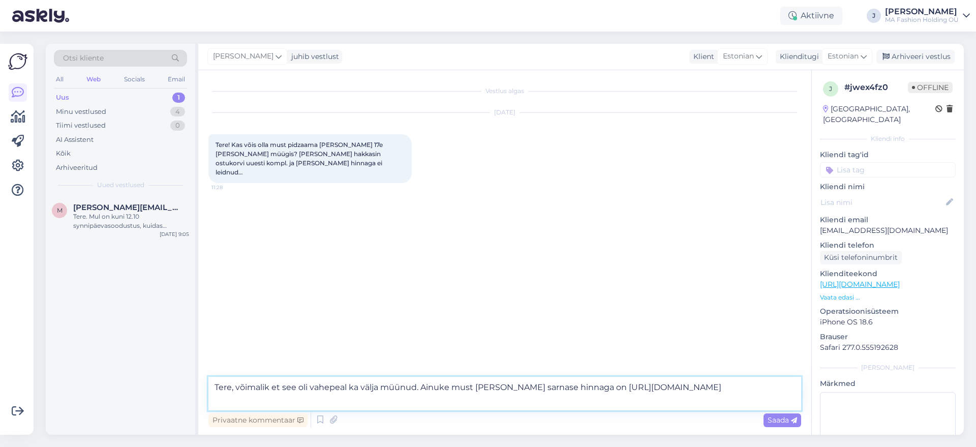
click at [612, 385] on textarea "Tere, võimalik et see oli vahepeal ka välja müünud. Ainuke must [PERSON_NAME] s…" at bounding box center [504, 394] width 593 height 34
type textarea "Tere, võimalik et see oli vahepeal ka välja müünud. Ainuke must [PERSON_NAME] s…"
click at [795, 419] on icon at bounding box center [794, 420] width 6 height 6
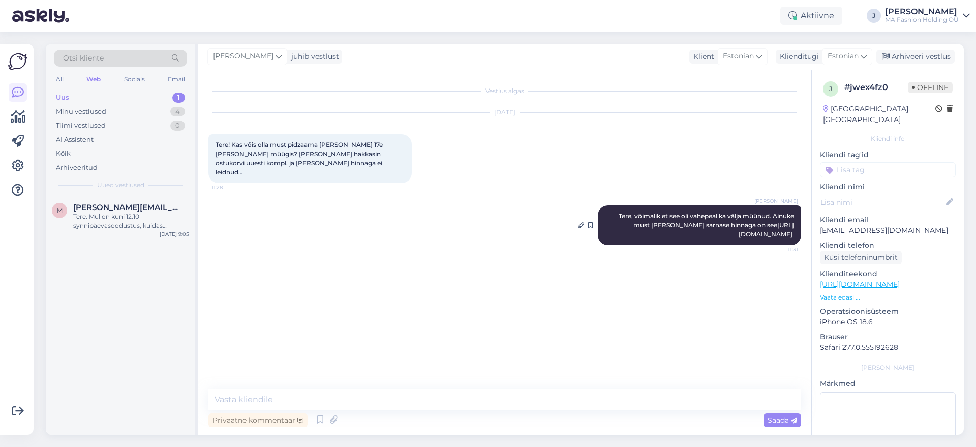
click at [757, 223] on link "[URL][DOMAIN_NAME]" at bounding box center [765, 229] width 55 height 17
click at [153, 110] on div "Minu vestlused 4" at bounding box center [120, 112] width 133 height 14
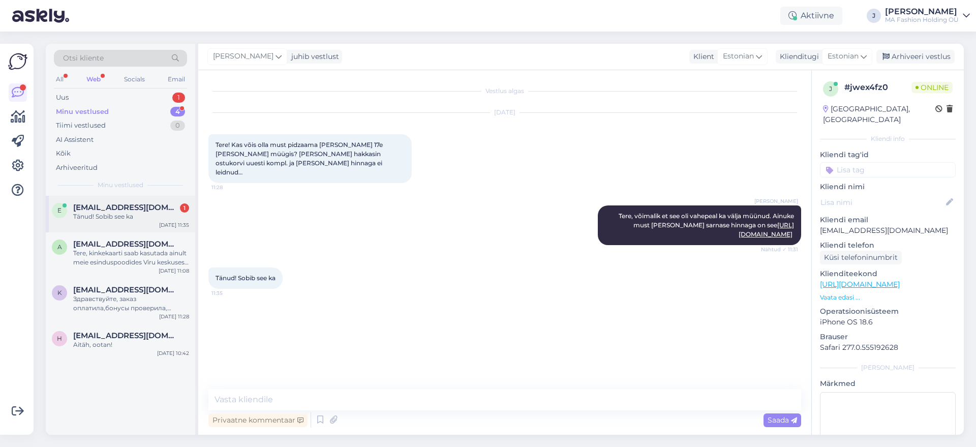
click at [172, 226] on div "[DATE] 11:35" at bounding box center [174, 225] width 30 height 8
click at [777, 234] on link "[URL][DOMAIN_NAME]" at bounding box center [765, 229] width 55 height 17
click at [134, 102] on div "Uus 1" at bounding box center [120, 97] width 133 height 14
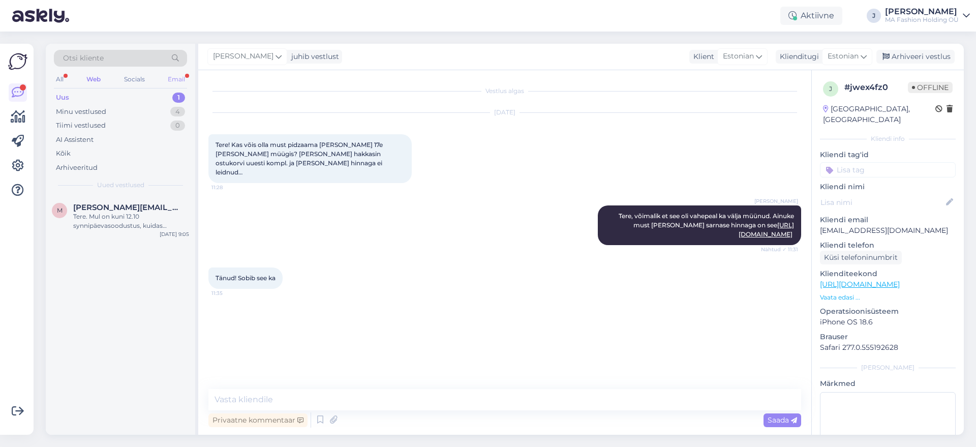
click at [180, 77] on div "Email" at bounding box center [176, 79] width 21 height 13
click at [133, 214] on div "RE: [PERSON_NAME] särgiga" at bounding box center [131, 216] width 116 height 9
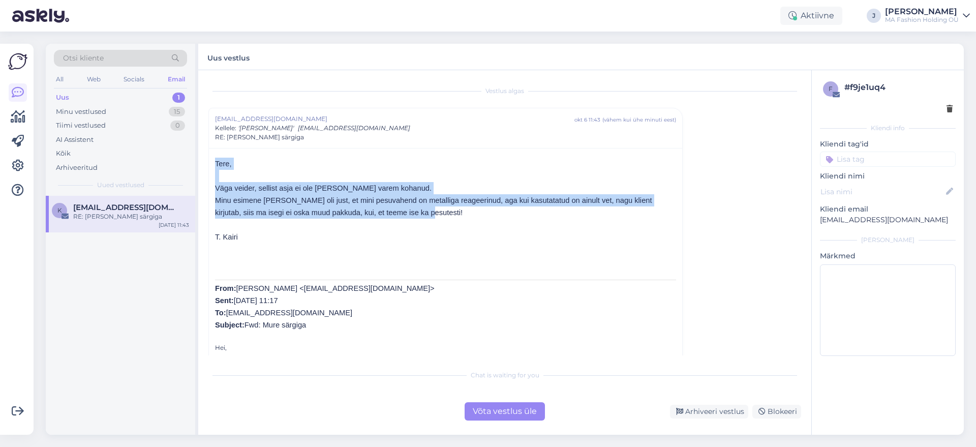
drag, startPoint x: 390, startPoint y: 215, endPoint x: 209, endPoint y: 166, distance: 187.4
click at [209, 166] on div "Tere, Väga veider, sellist asja ei ole [PERSON_NAME] varem kohanud. Minu esimen…" at bounding box center [445, 426] width 473 height 557
click at [298, 189] on span "Väga veider, sellist asja ei ole [PERSON_NAME] varem kohanud." at bounding box center [323, 188] width 216 height 8
drag, startPoint x: 378, startPoint y: 223, endPoint x: 221, endPoint y: 171, distance: 165.4
click at [218, 171] on div "Tere, Väga veider, sellist asja ei ole [PERSON_NAME] varem kohanud. Minu esimen…" at bounding box center [445, 428] width 461 height 541
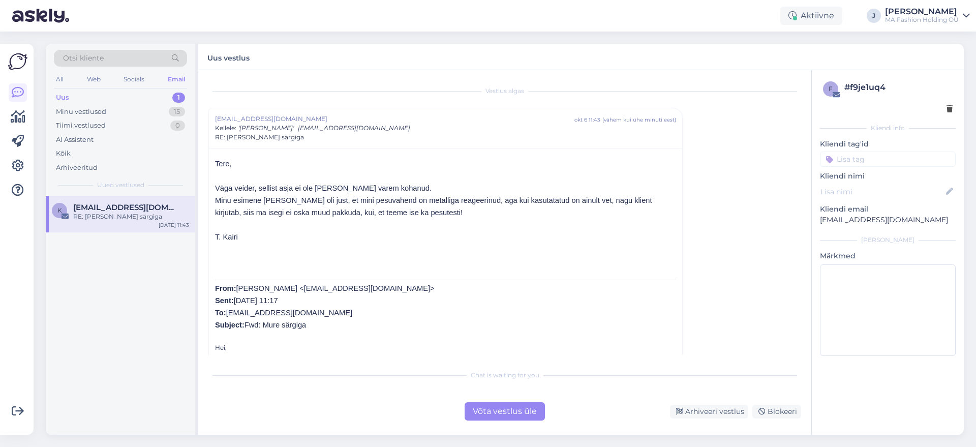
click at [369, 233] on p "T. Kairi" at bounding box center [445, 237] width 461 height 12
drag, startPoint x: 643, startPoint y: 195, endPoint x: 615, endPoint y: 214, distance: 34.4
click at [622, 220] on div "Tere, Väga veider, sellist asja ei ole [PERSON_NAME] varem kohanud. Minu esimen…" at bounding box center [445, 428] width 461 height 541
click at [615, 214] on p "Minu esimene [PERSON_NAME] oli just, et mini pesuvahend on metalliga reageerinu…" at bounding box center [445, 206] width 461 height 24
